Goal: Task Accomplishment & Management: Manage account settings

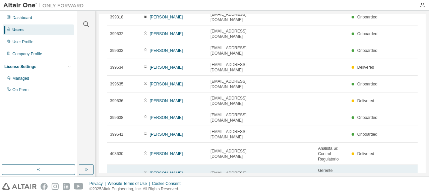
scroll to position [46, 0]
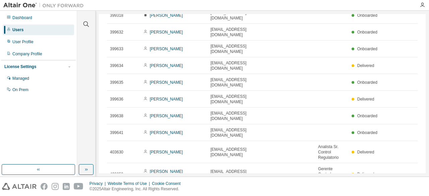
click at [400, 189] on icon "button" at bounding box center [400, 193] width 8 height 8
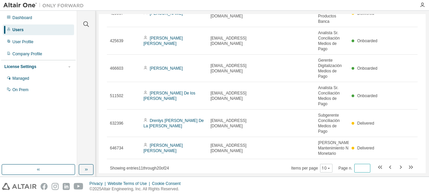
scroll to position [174, 0]
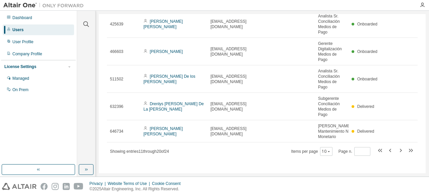
click at [329, 151] on div "Items per page 10 Page n. *" at bounding box center [352, 151] width 123 height 10
click at [327, 151] on icon "button" at bounding box center [328, 151] width 2 height 1
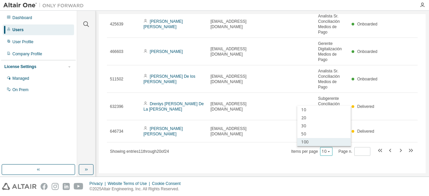
click at [321, 142] on div "100" at bounding box center [324, 142] width 54 height 8
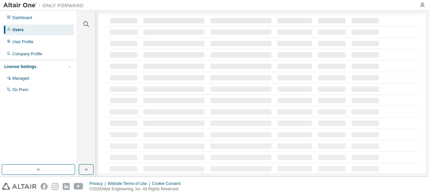
scroll to position [0, 0]
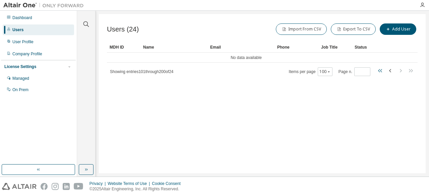
click at [381, 69] on icon "button" at bounding box center [381, 70] width 2 height 3
type input "*"
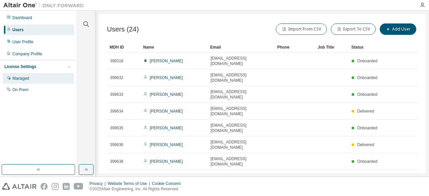
click at [23, 78] on div "Managed" at bounding box center [20, 78] width 17 height 5
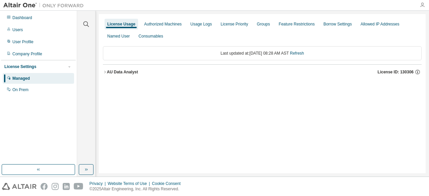
click at [421, 3] on icon "button" at bounding box center [421, 4] width 5 height 5
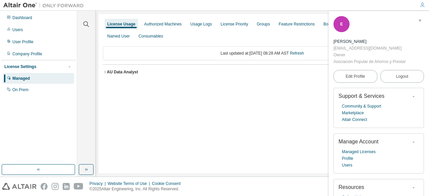
click at [269, 128] on div "License Usage Authorized Machines Usage Logs License Priority Groups Feature Re…" at bounding box center [262, 93] width 326 height 159
click at [24, 28] on div "Users" at bounding box center [38, 29] width 71 height 11
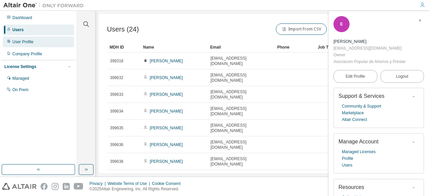
click at [25, 45] on div "User Profile" at bounding box center [38, 41] width 71 height 11
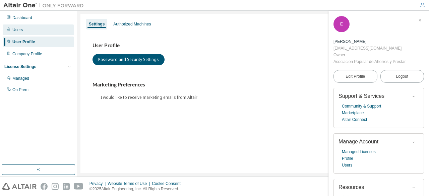
click at [17, 27] on div "Users" at bounding box center [38, 29] width 71 height 11
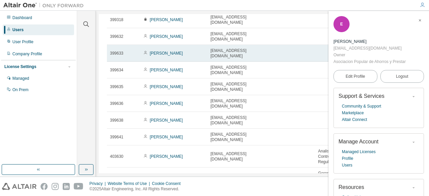
scroll to position [46, 0]
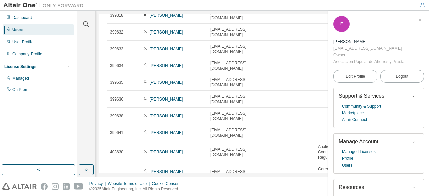
click at [418, 20] on icon "button" at bounding box center [420, 20] width 4 height 4
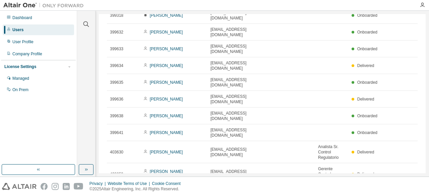
click at [326, 192] on icon "button" at bounding box center [328, 194] width 4 height 4
click at [316, 143] on div "100" at bounding box center [324, 142] width 54 height 8
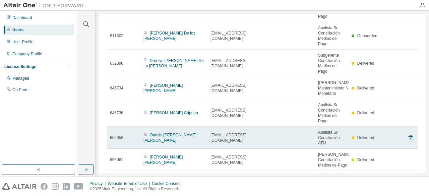
scroll to position [409, 0]
